Goal: Check status: Check status

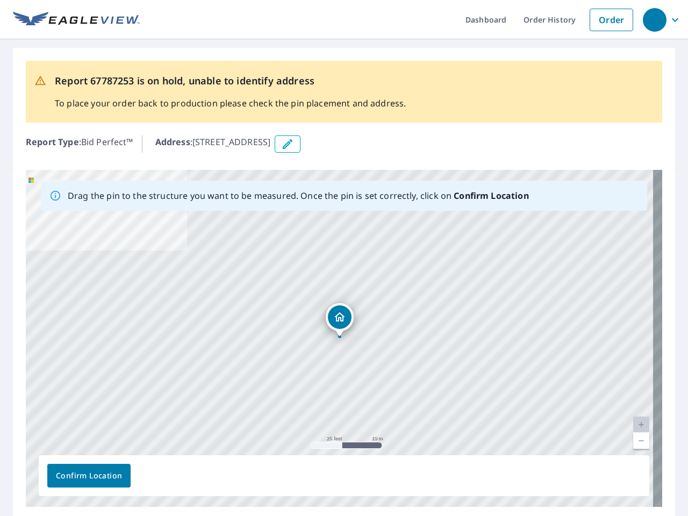
click at [344, 258] on div "[STREET_ADDRESS]" at bounding box center [344, 338] width 637 height 337
click at [654, 19] on div "button" at bounding box center [655, 20] width 24 height 24
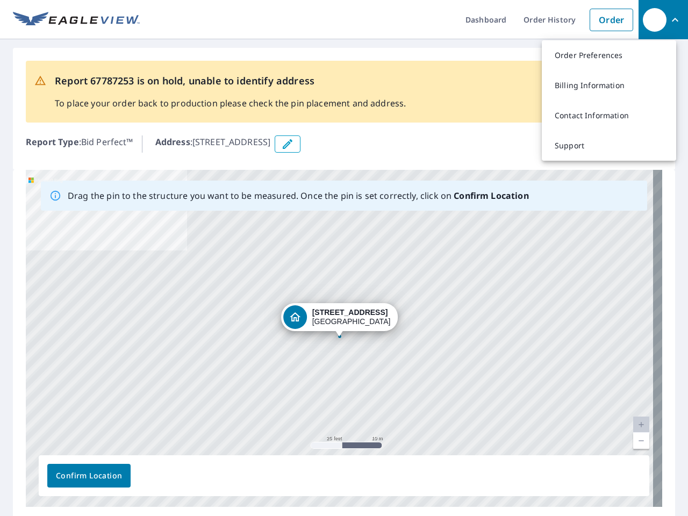
click at [294, 144] on icon "button" at bounding box center [287, 144] width 13 height 13
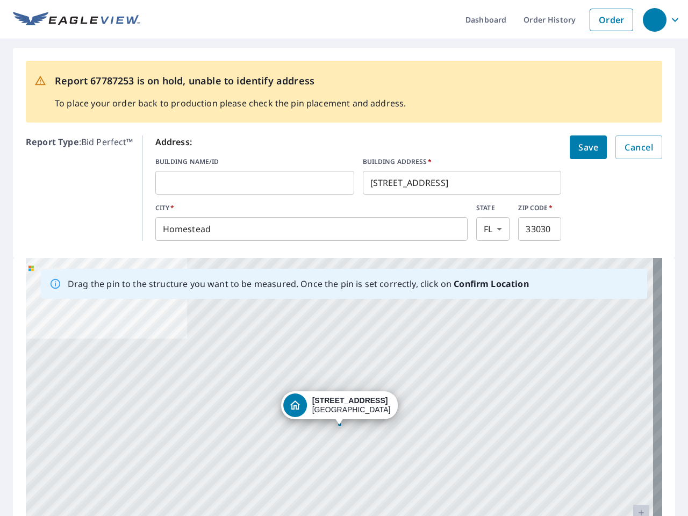
click at [339, 338] on div "[STREET_ADDRESS]" at bounding box center [344, 426] width 637 height 337
click at [632, 425] on div "[STREET_ADDRESS]" at bounding box center [344, 426] width 637 height 337
click at [632, 441] on div "[STREET_ADDRESS]" at bounding box center [344, 426] width 637 height 337
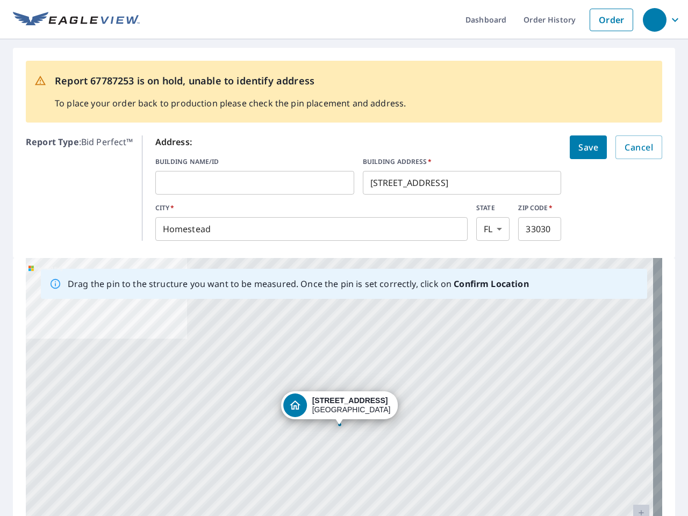
click at [89, 476] on div "[STREET_ADDRESS]" at bounding box center [344, 426] width 637 height 337
